Goal: Transaction & Acquisition: Purchase product/service

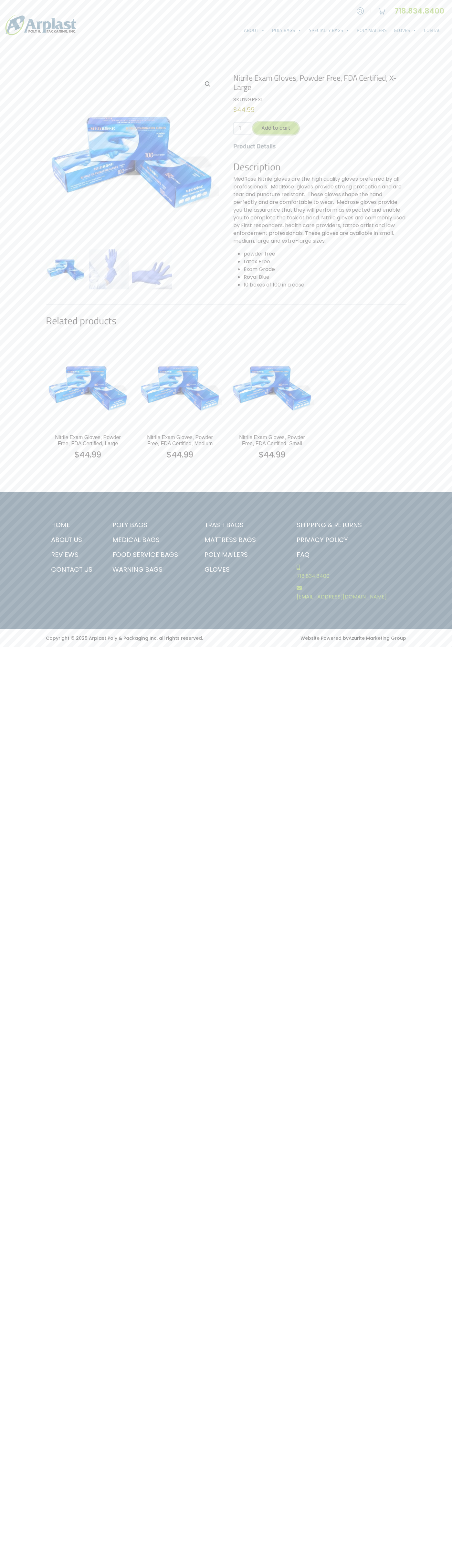
click at [276, 128] on button "Add to cart" at bounding box center [275, 128] width 45 height 12
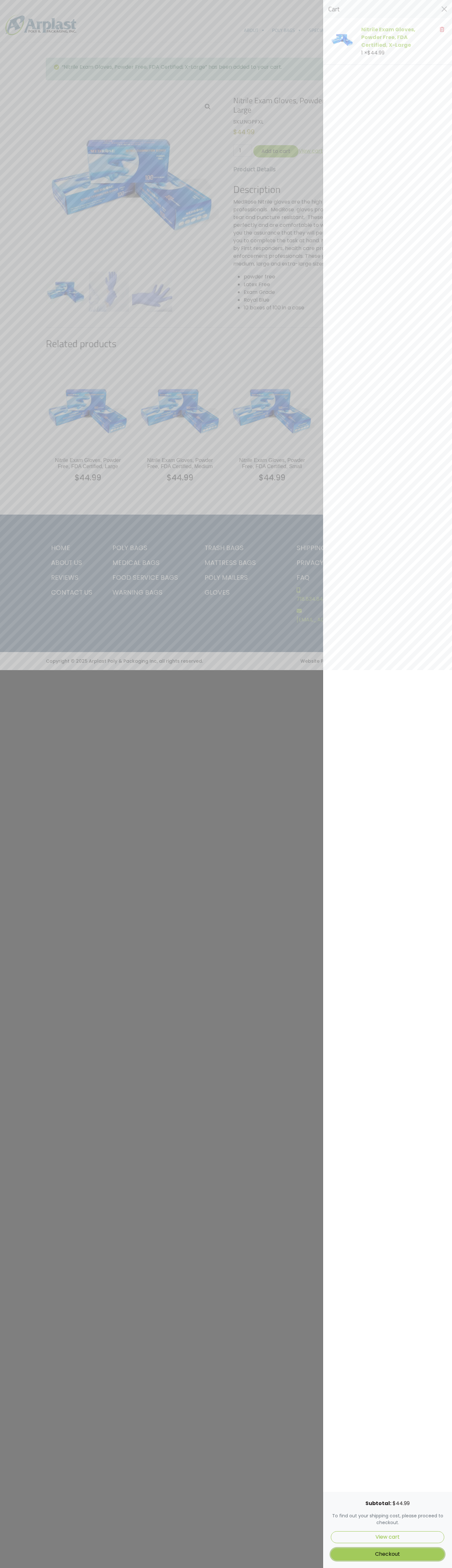
click at [387, 1555] on link "Checkout" at bounding box center [387, 1555] width 114 height 12
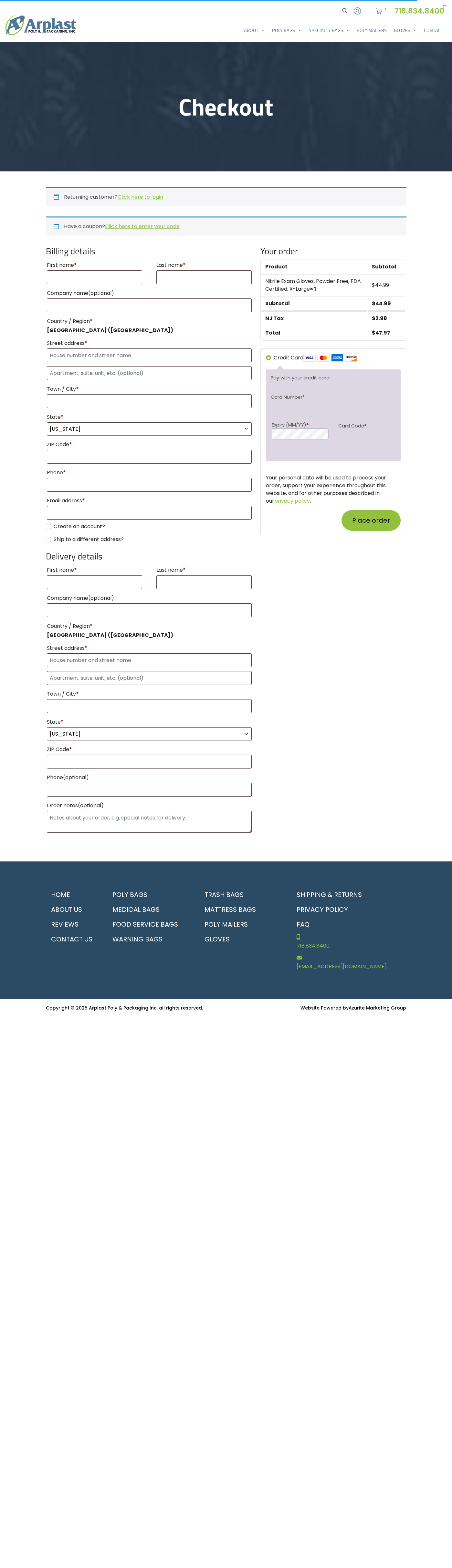
select select "NJ"
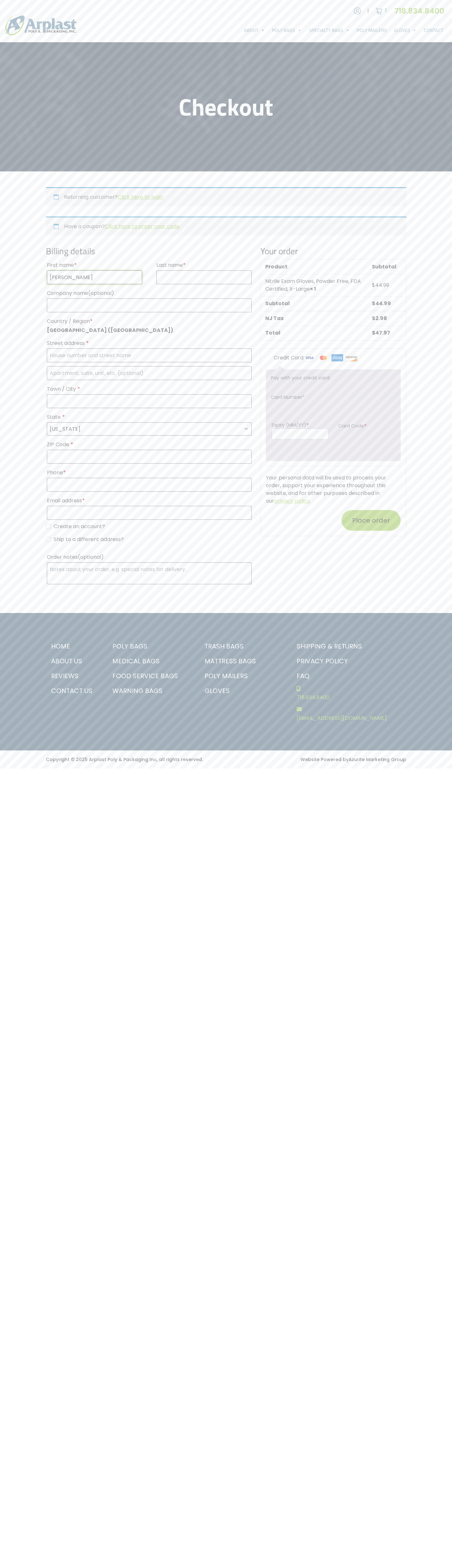
type input "[PERSON_NAME]"
type input "201 S. Division St. McKinley Towne Center"
type input "First floor"
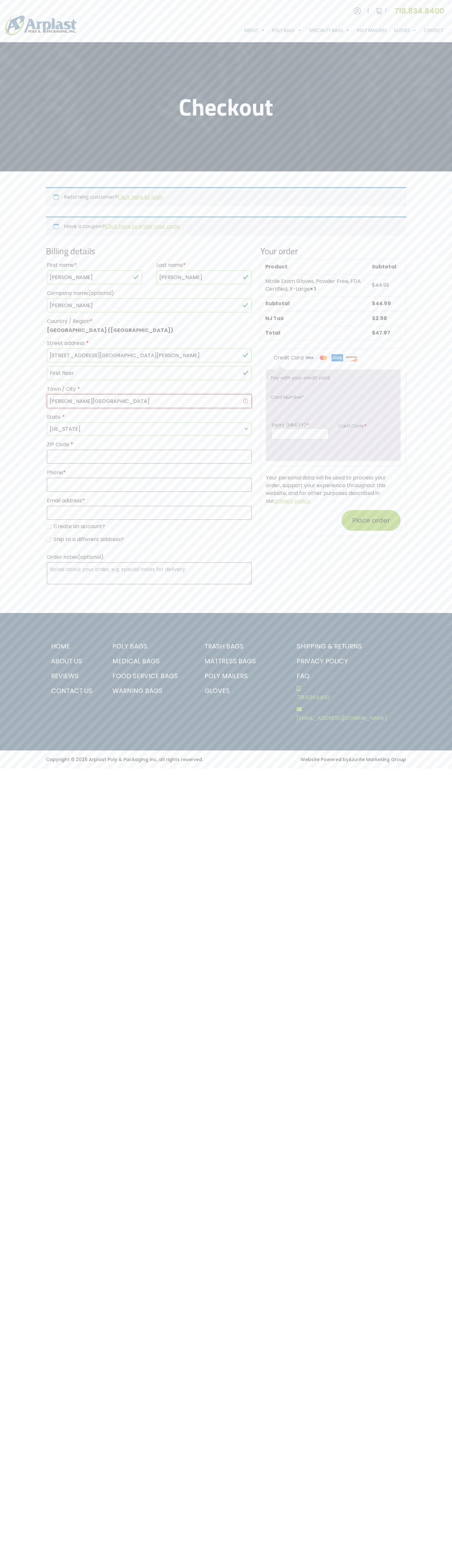
type input "ann arbor"
select select "MI"
type input "48104"
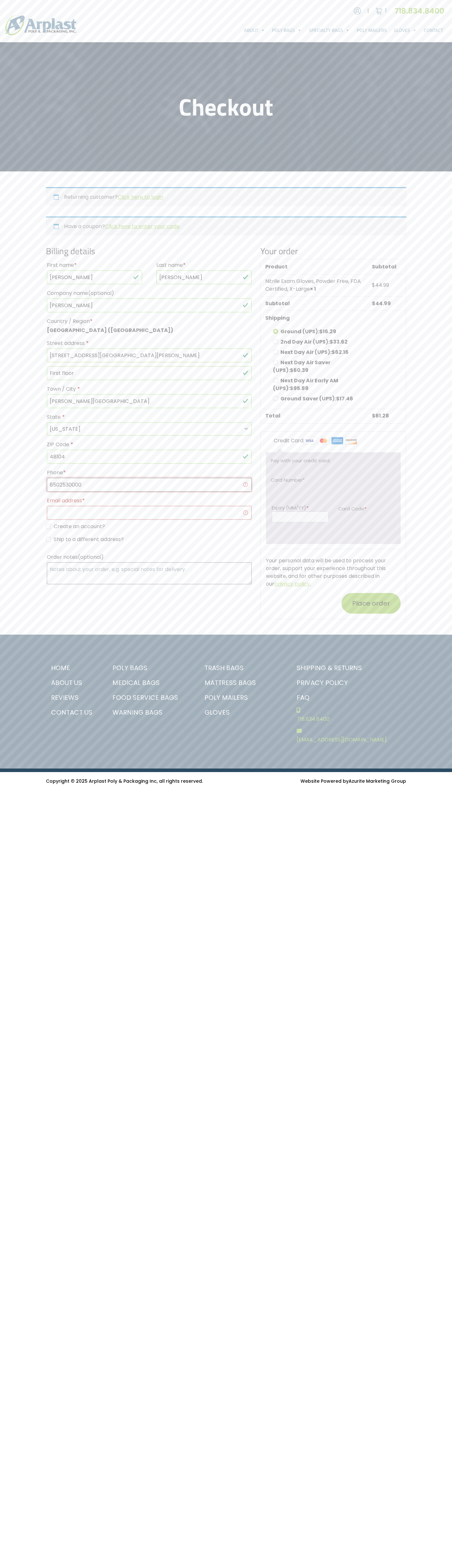
type input "6502530000"
type input "johnsmith005@storebotmail.joonix.net"
